Goal: Information Seeking & Learning: Learn about a topic

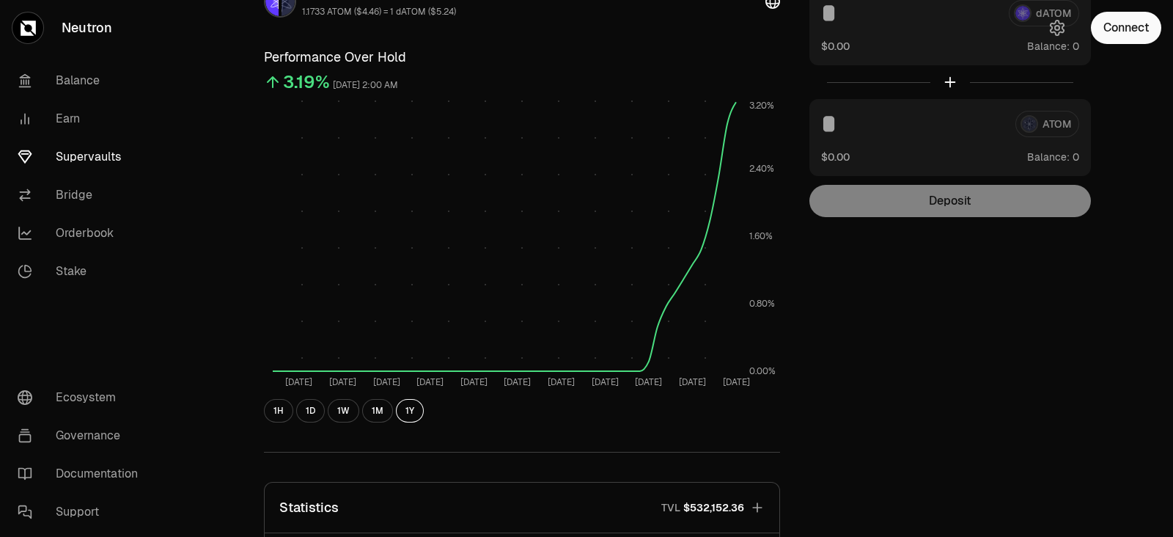
scroll to position [183, 0]
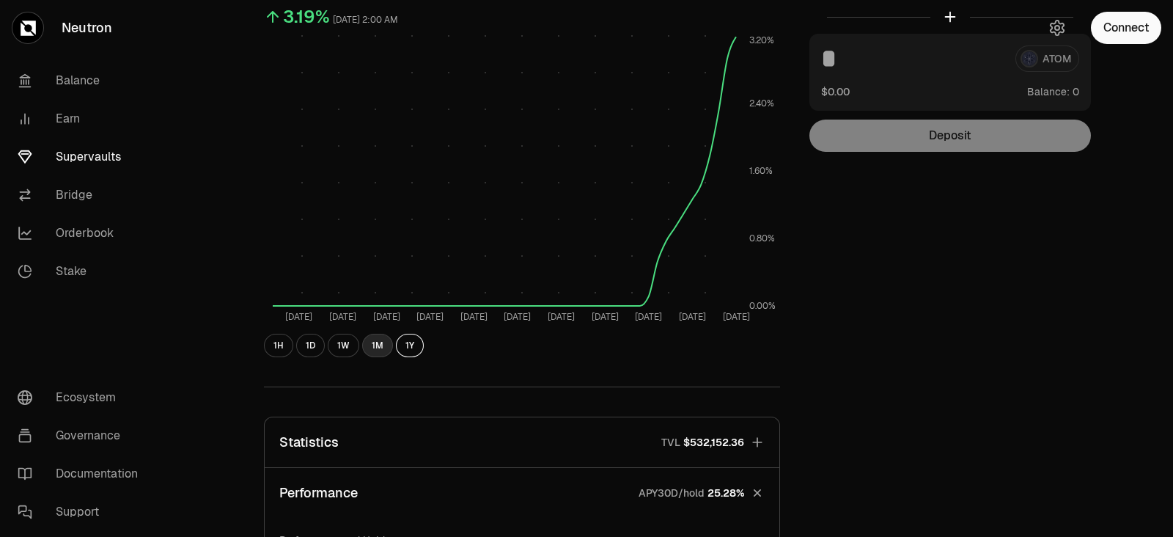
click at [373, 350] on button "1M" at bounding box center [377, 345] width 31 height 23
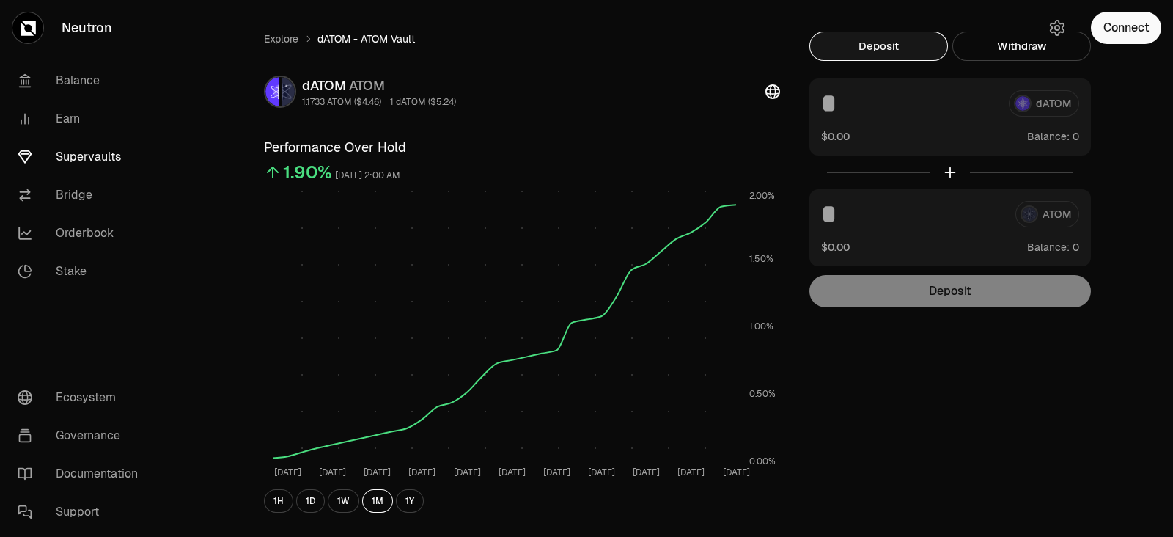
scroll to position [0, 0]
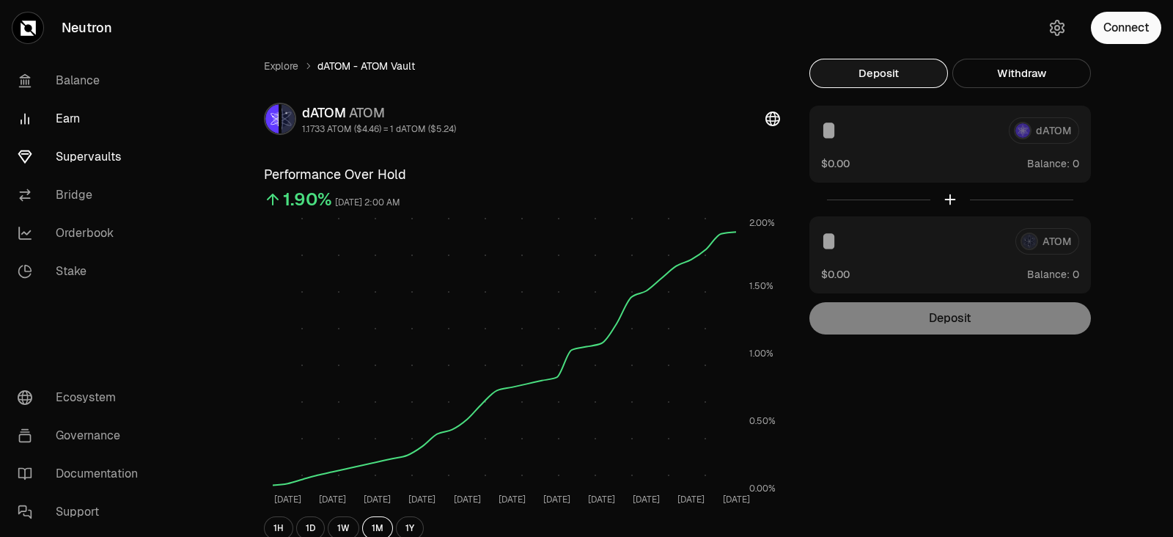
click at [78, 114] on link "Earn" at bounding box center [82, 119] width 152 height 38
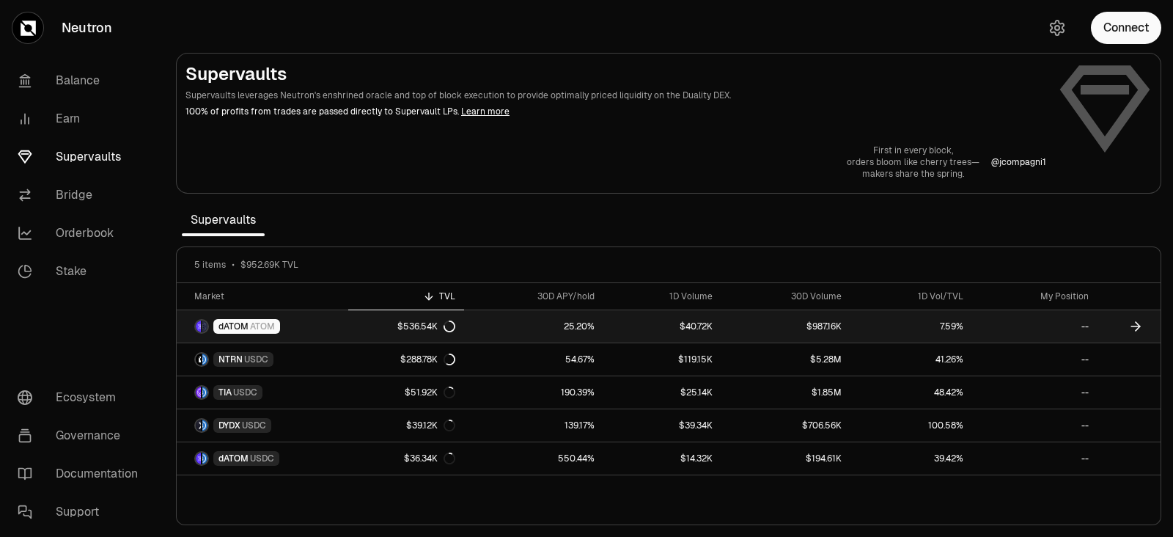
click at [622, 333] on link "$40.72K" at bounding box center [662, 326] width 118 height 32
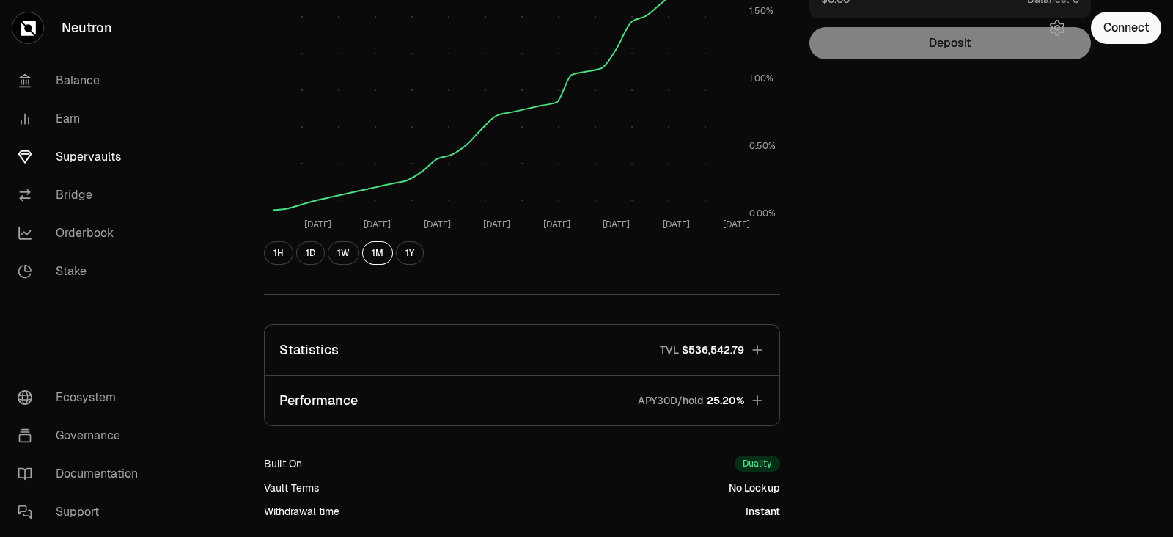
scroll to position [366, 0]
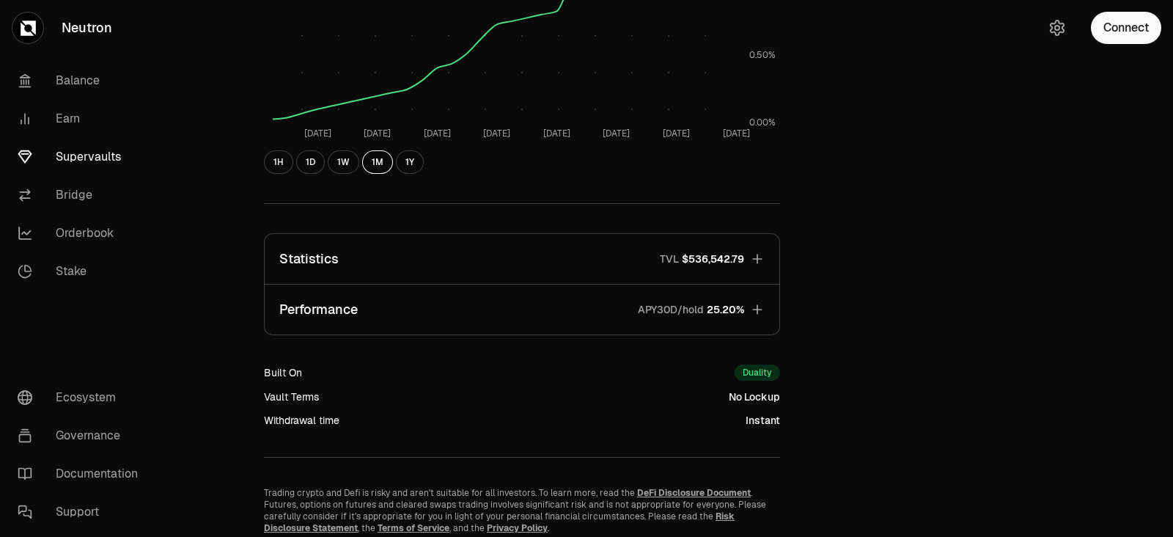
click at [462, 309] on button "Performance APY30D/hold 25.20%" at bounding box center [522, 309] width 515 height 50
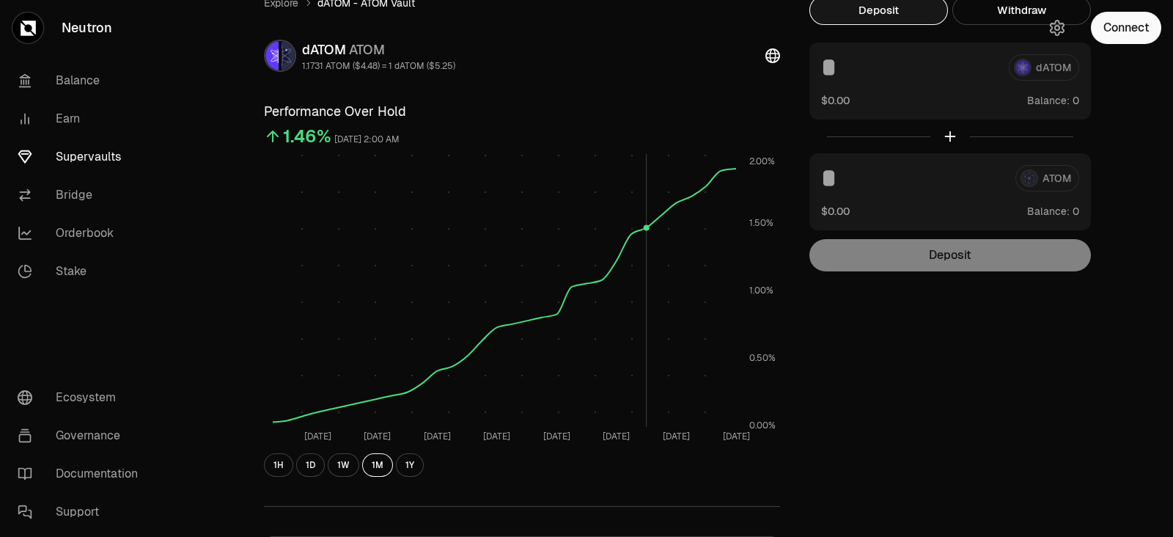
scroll to position [91, 0]
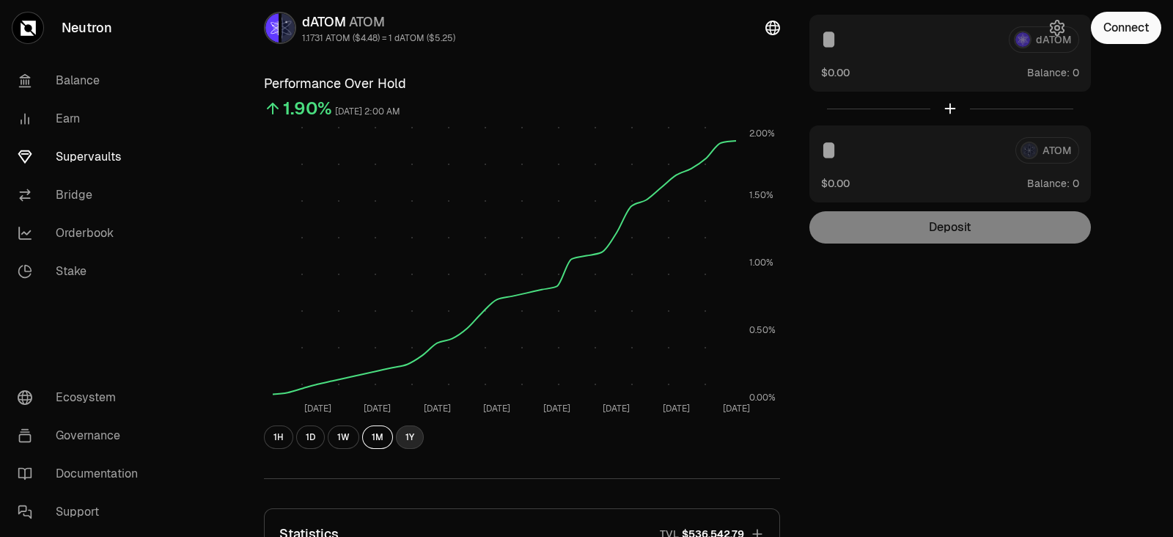
click at [412, 430] on button "1Y" at bounding box center [410, 436] width 28 height 23
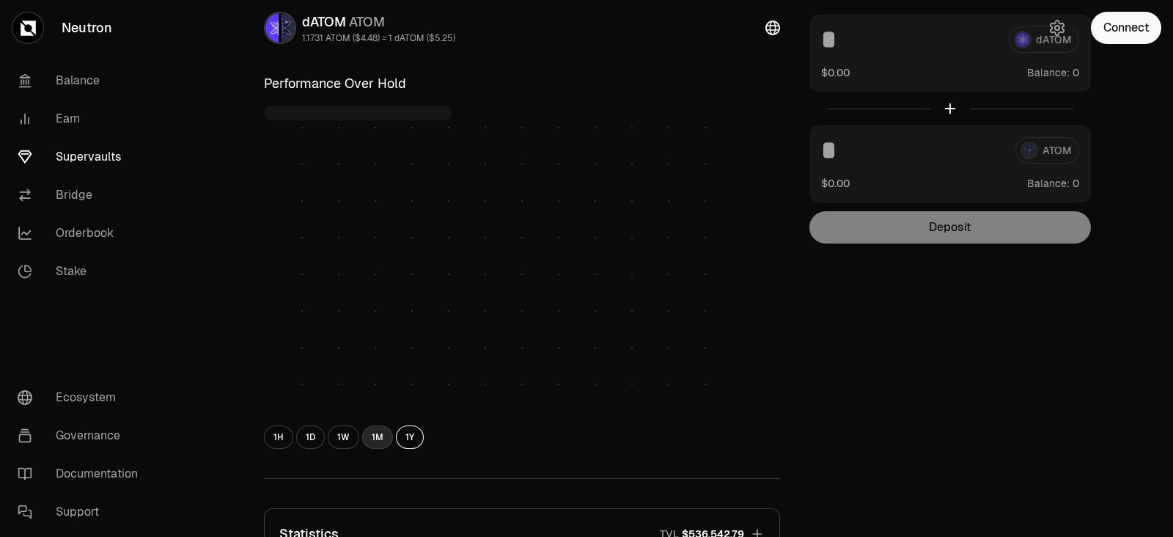
click at [362, 432] on button "1M" at bounding box center [377, 436] width 31 height 23
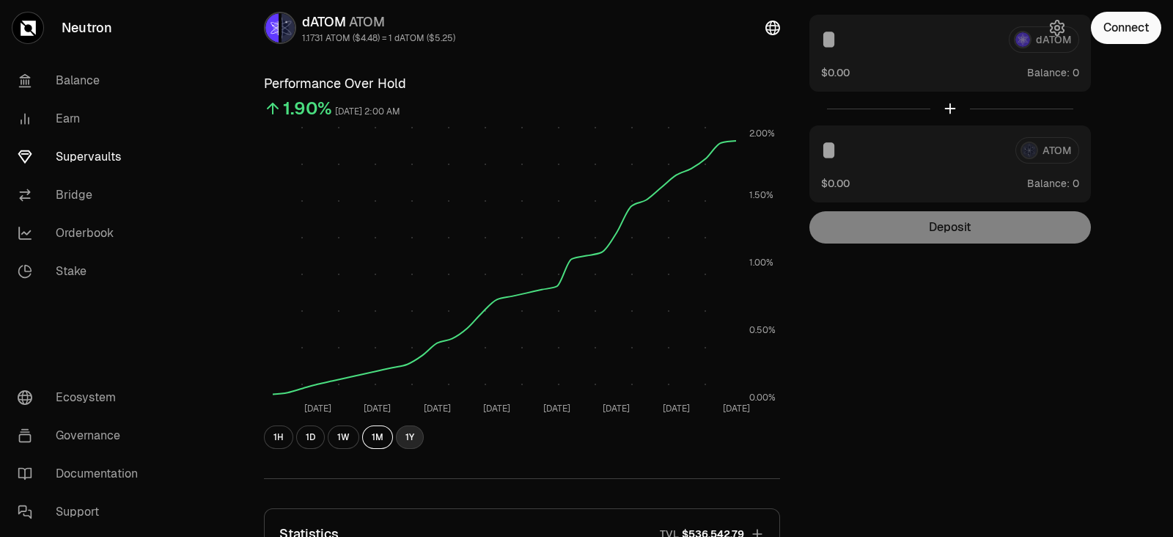
click at [402, 437] on button "1Y" at bounding box center [410, 436] width 28 height 23
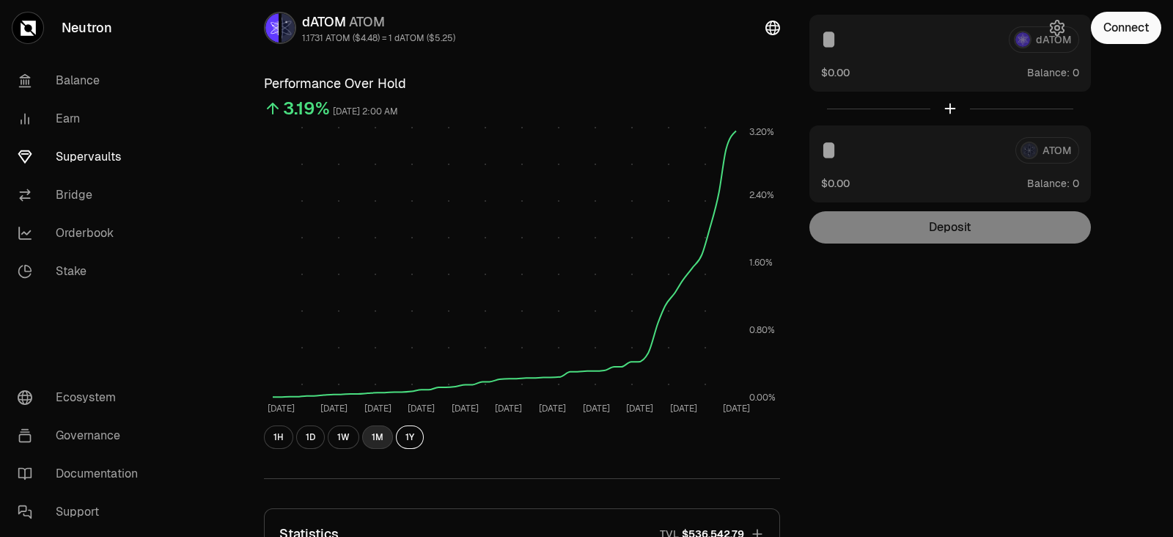
click at [375, 434] on button "1M" at bounding box center [377, 436] width 31 height 23
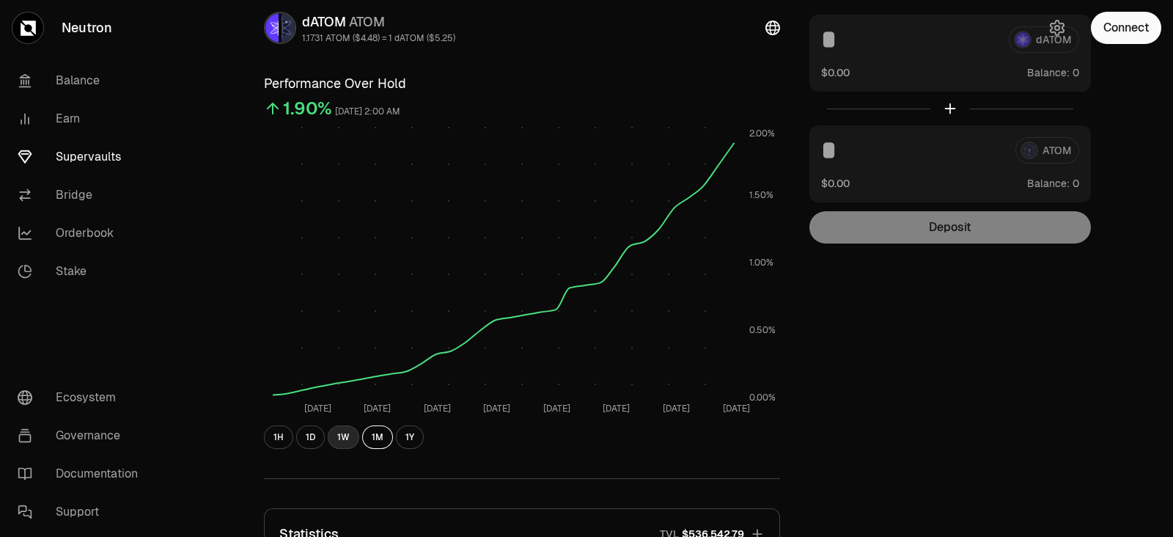
click at [346, 434] on button "1W" at bounding box center [344, 436] width 32 height 23
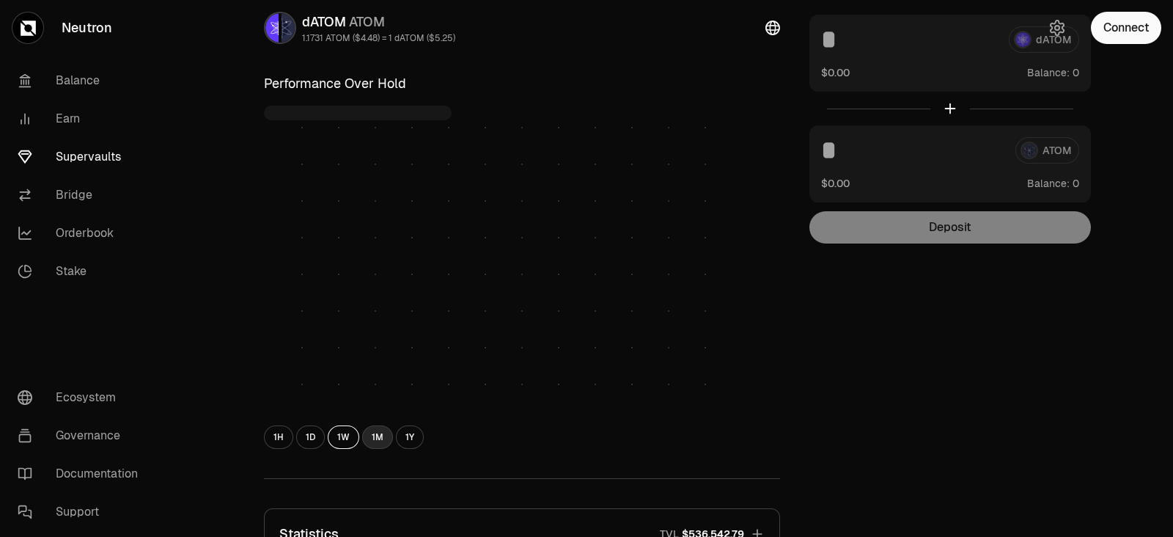
click at [364, 434] on button "1M" at bounding box center [377, 436] width 31 height 23
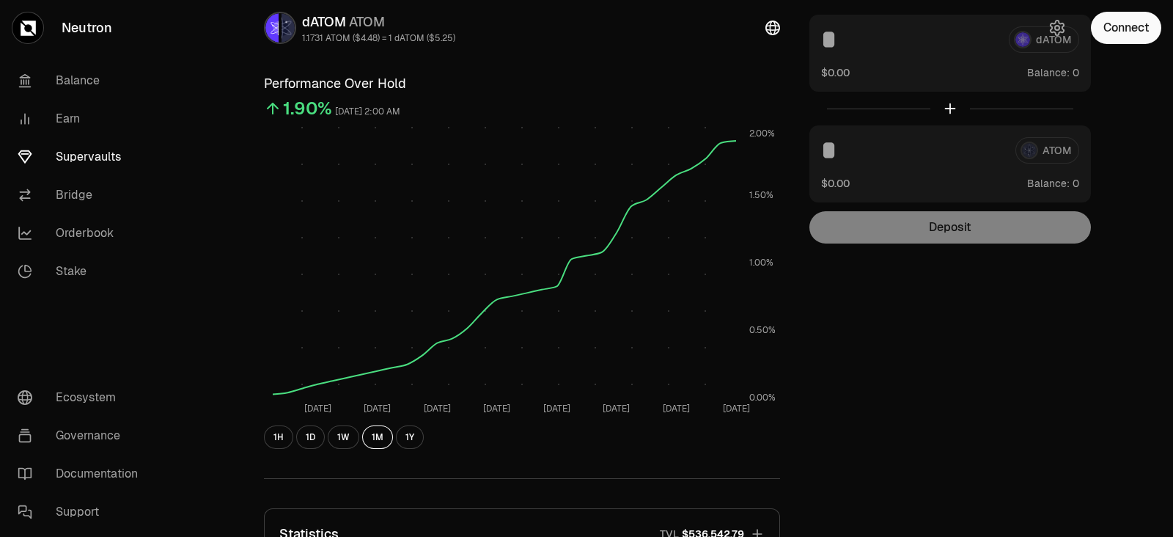
click at [79, 153] on link "Supervaults" at bounding box center [82, 157] width 152 height 38
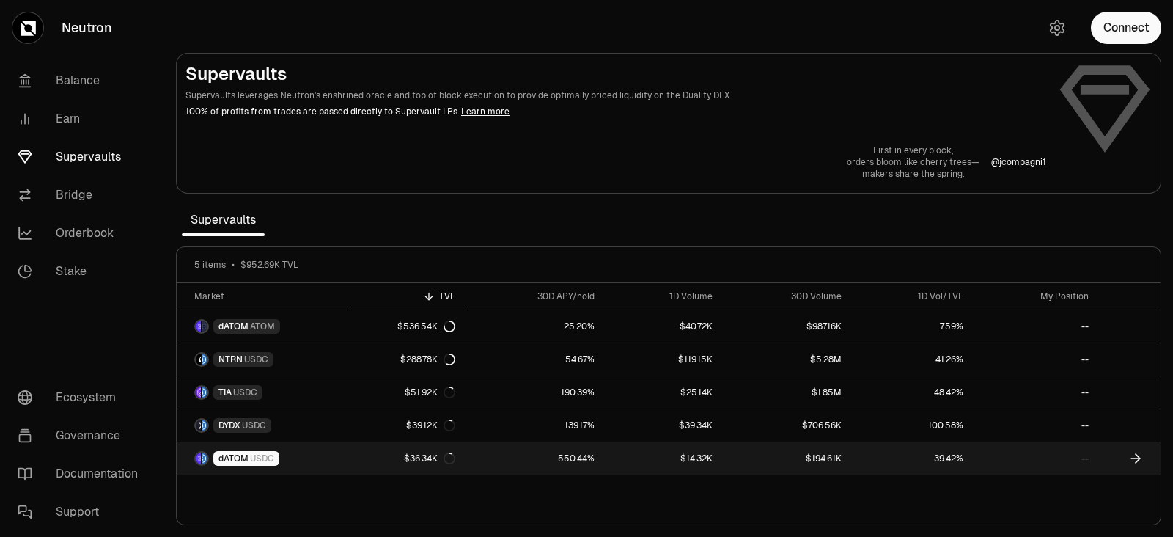
click at [314, 454] on link "dATOM USDC" at bounding box center [263, 458] width 172 height 32
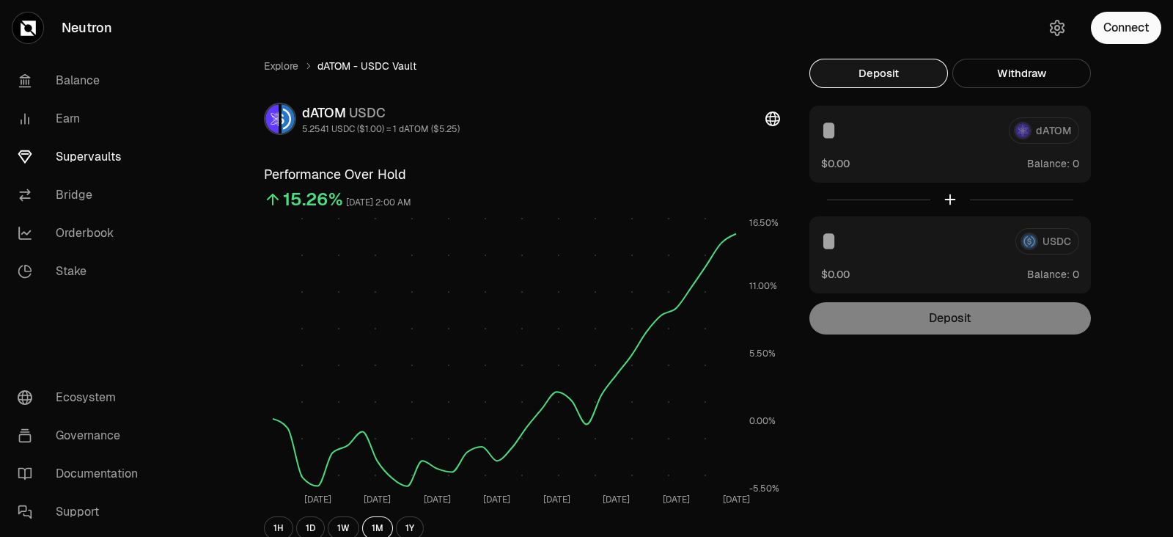
drag, startPoint x: 1149, startPoint y: 265, endPoint x: 1098, endPoint y: 224, distance: 65.6
click at [1149, 265] on div "Explore dATOM - USDC Vault dATOM USDC 5.2541 USDC ($1.00) = 1 dATOM ($5.25) Per…" at bounding box center [668, 479] width 1009 height 958
click at [70, 154] on link "Supervaults" at bounding box center [82, 157] width 152 height 38
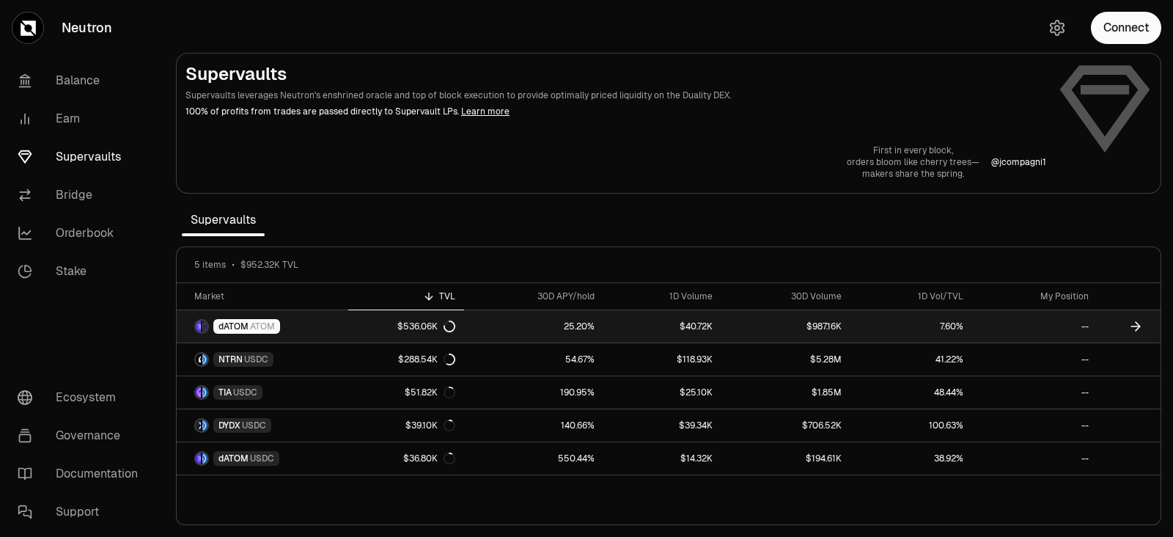
click at [293, 323] on link "dATOM ATOM" at bounding box center [263, 326] width 172 height 32
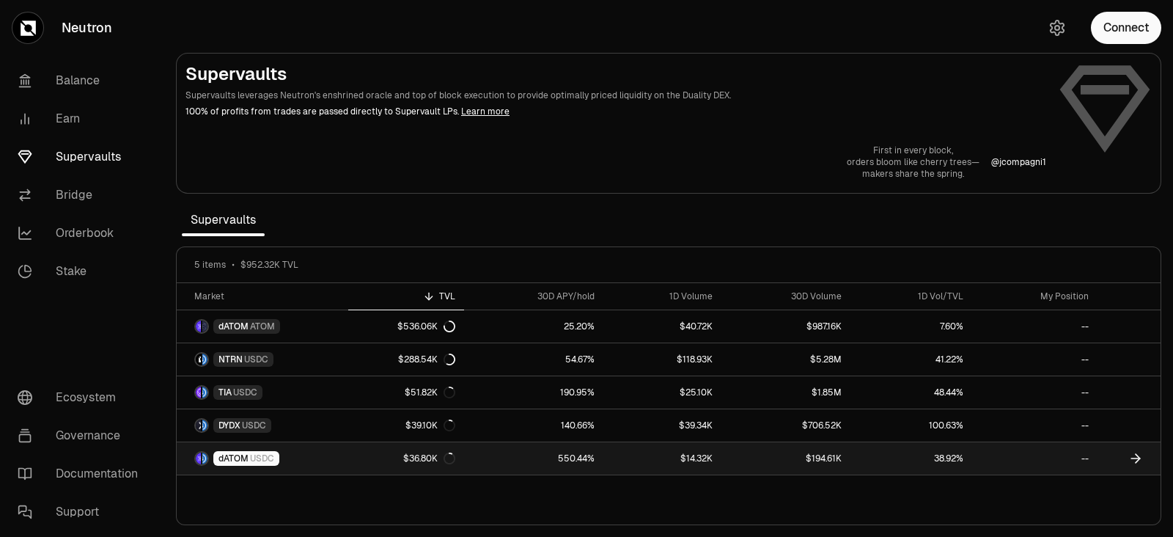
click at [291, 457] on link "dATOM USDC" at bounding box center [263, 458] width 172 height 32
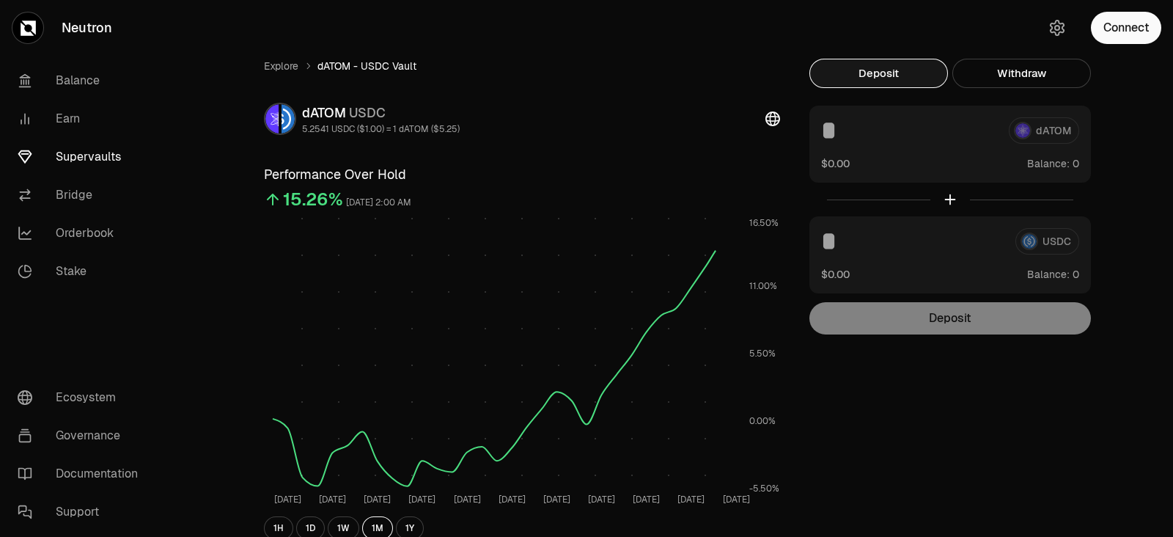
scroll to position [91, 0]
